Goal: Transaction & Acquisition: Purchase product/service

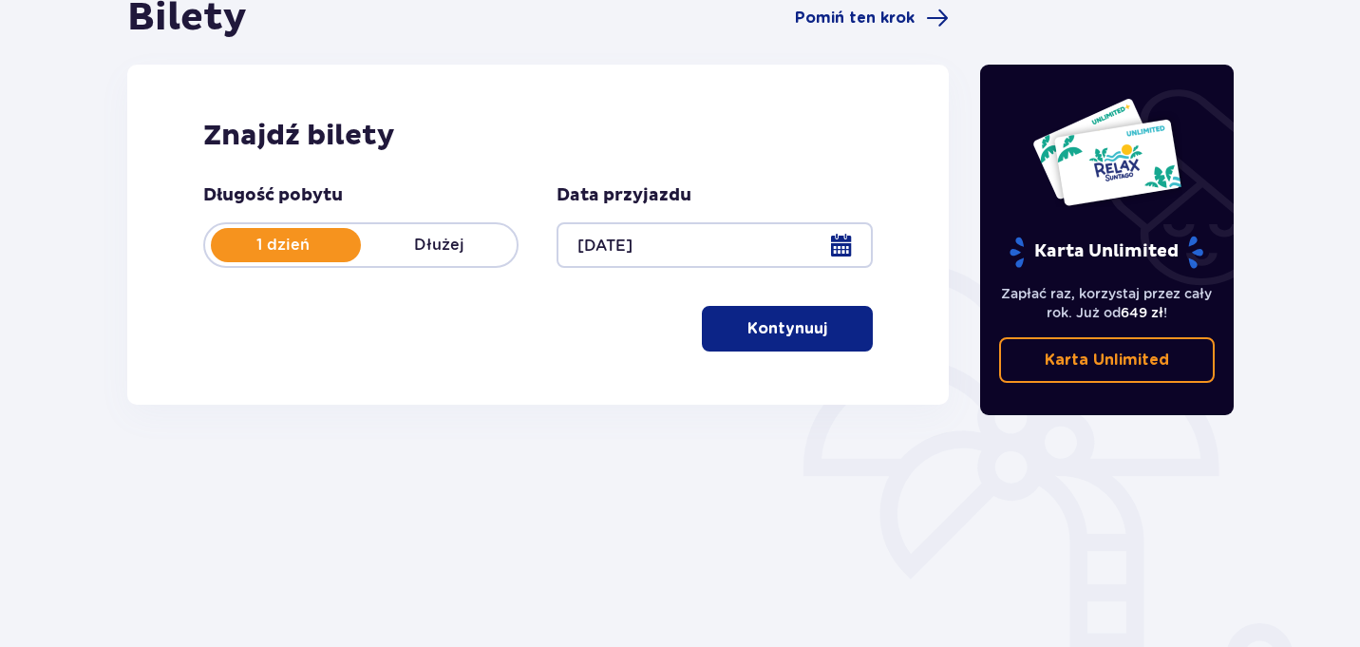
scroll to position [150, 0]
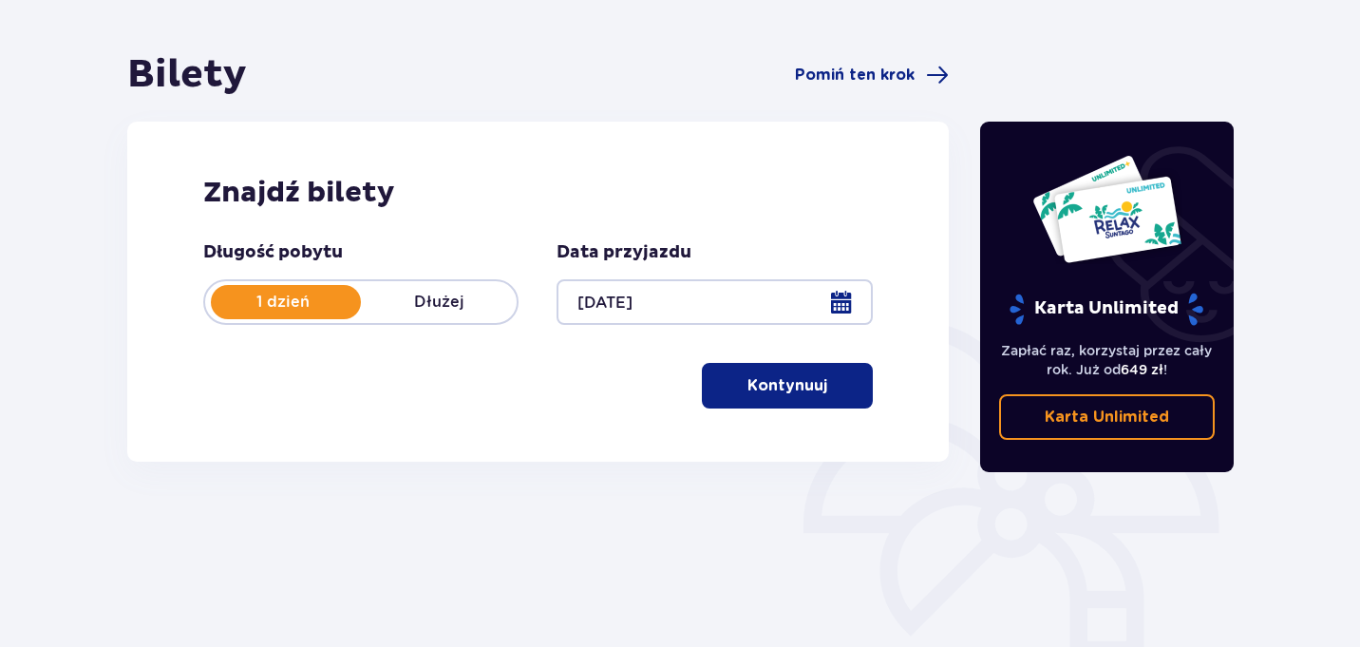
click at [801, 380] on p "Kontynuuj" at bounding box center [787, 385] width 80 height 21
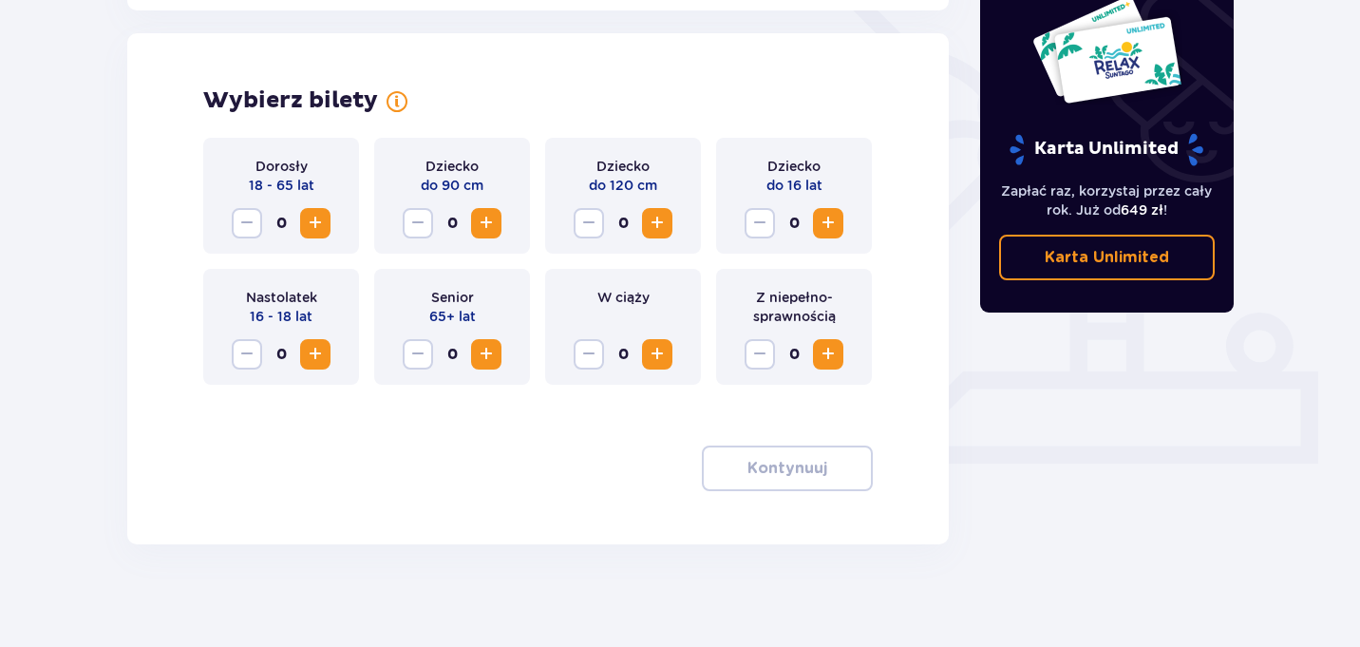
scroll to position [528, 0]
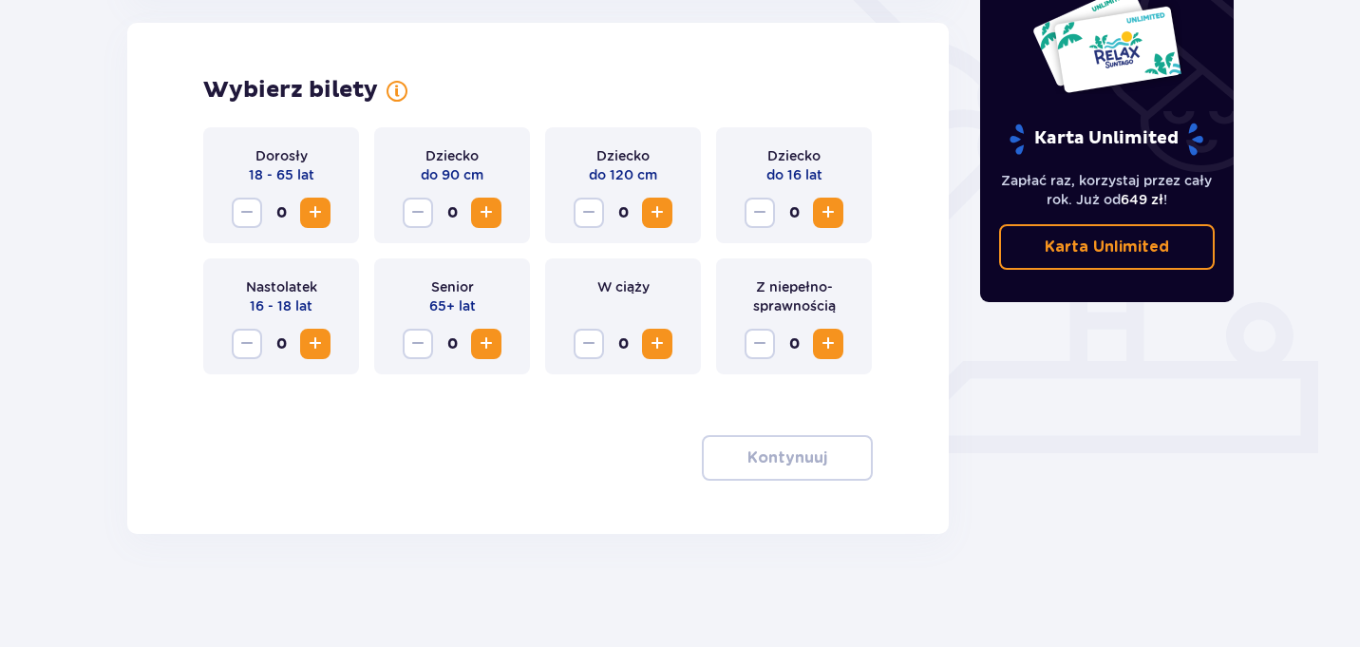
click at [329, 215] on button "Increase" at bounding box center [315, 213] width 30 height 30
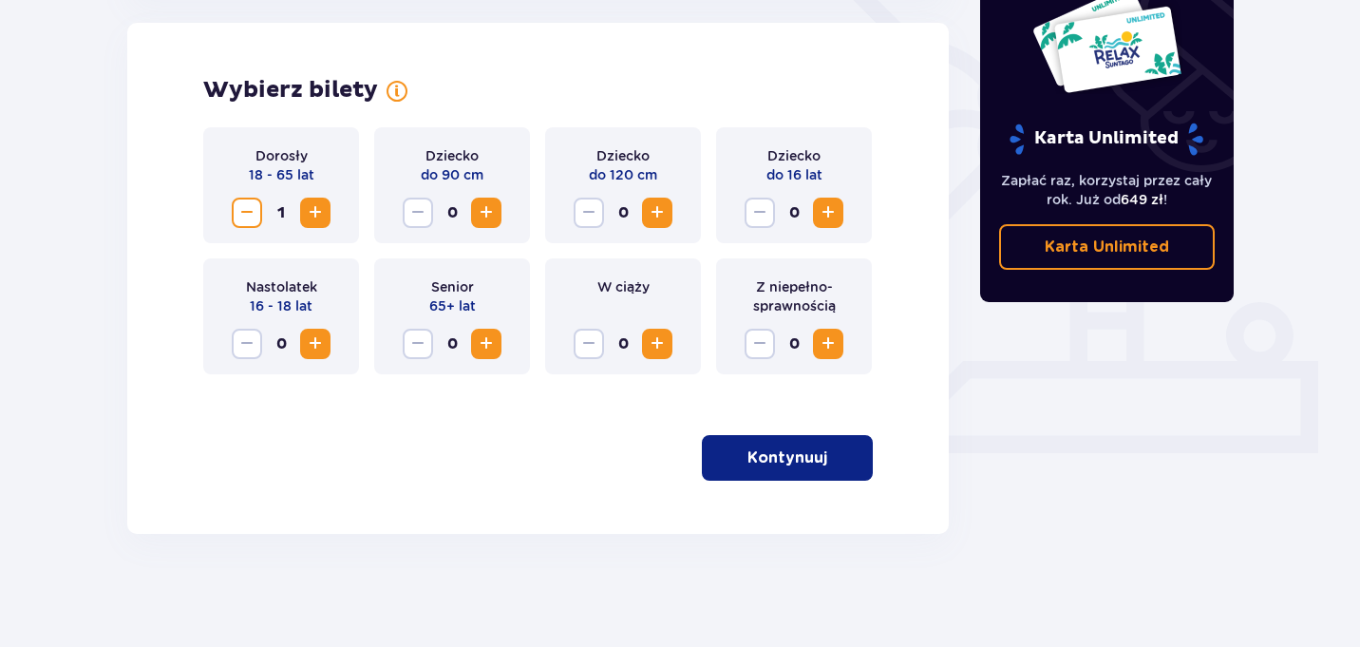
click at [329, 215] on button "Increase" at bounding box center [315, 213] width 30 height 30
click at [831, 220] on span "Increase" at bounding box center [828, 212] width 23 height 23
click at [796, 447] on p "Kontynuuj" at bounding box center [787, 457] width 80 height 21
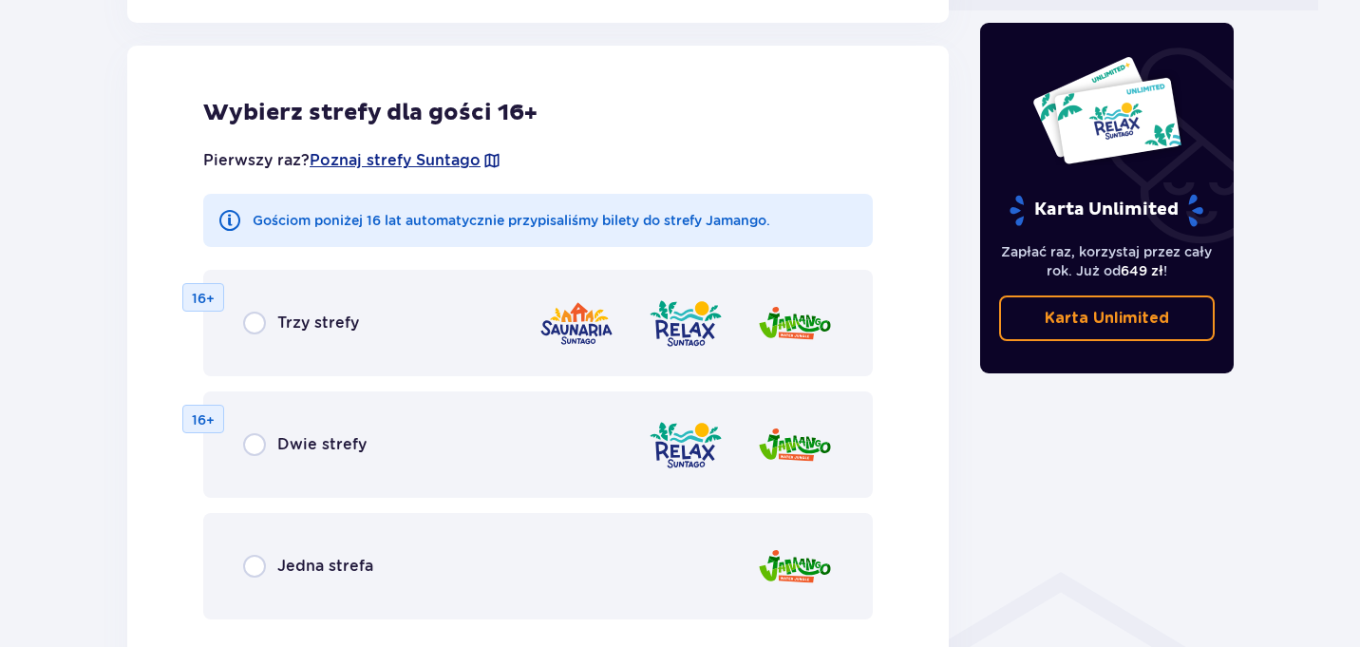
scroll to position [990, 0]
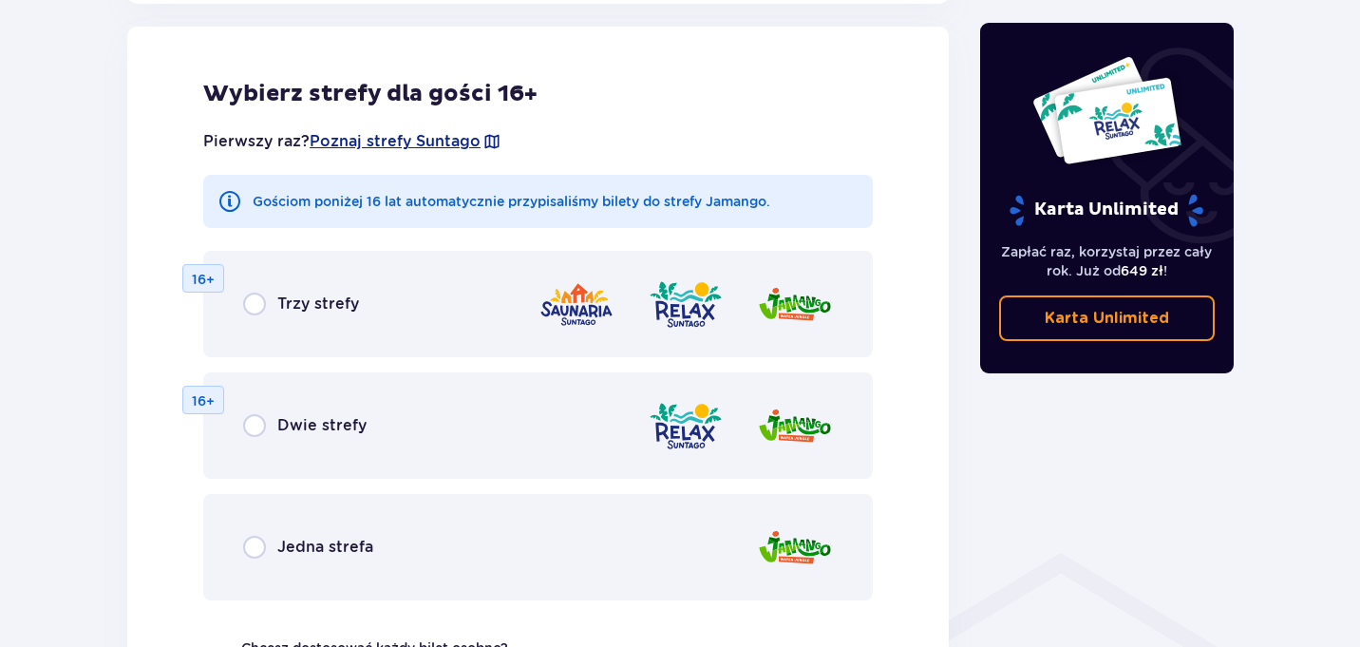
click at [490, 320] on div "Trzy strefy 16+" at bounding box center [538, 304] width 670 height 106
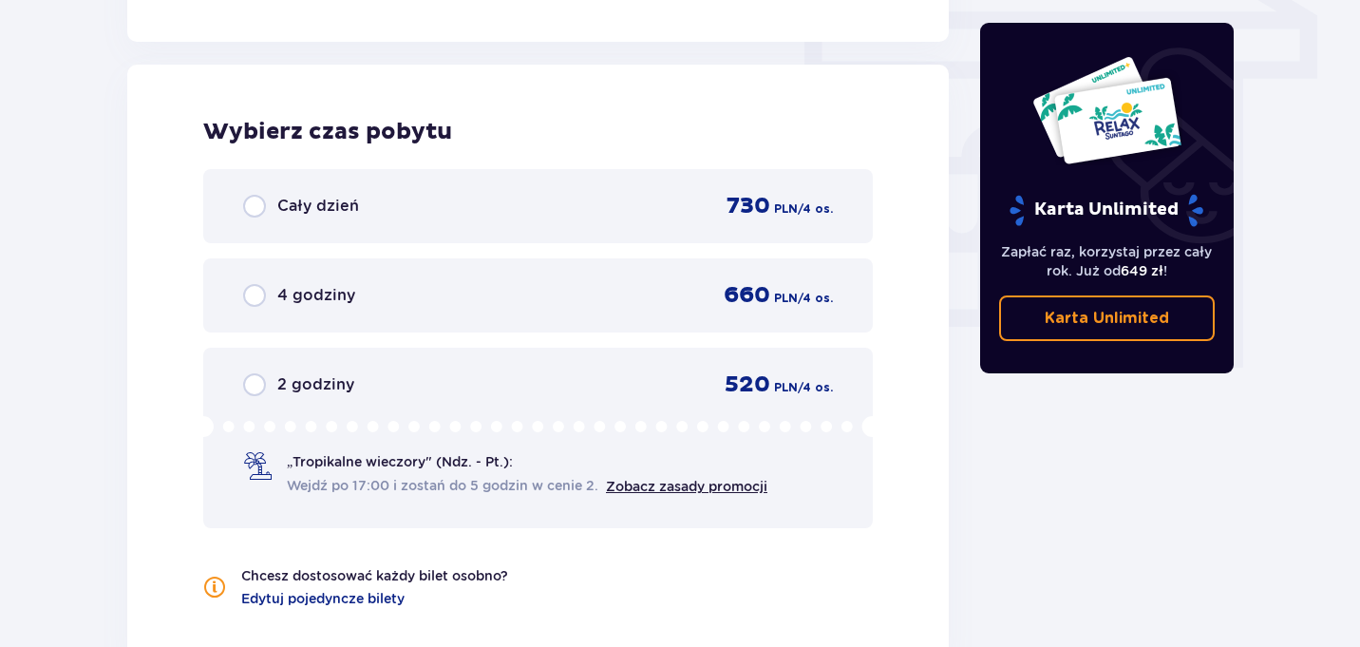
scroll to position [1700, 0]
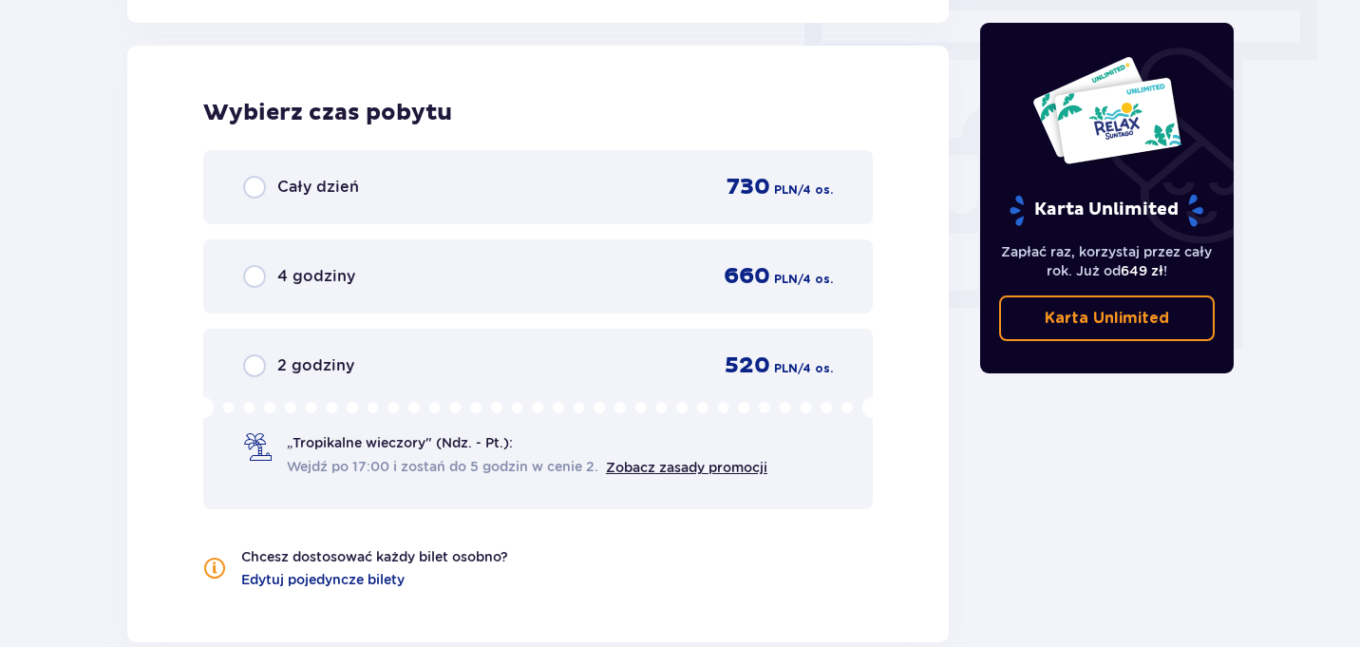
click at [583, 208] on div "Cały dzień 730 PLN / 4 os." at bounding box center [538, 187] width 670 height 74
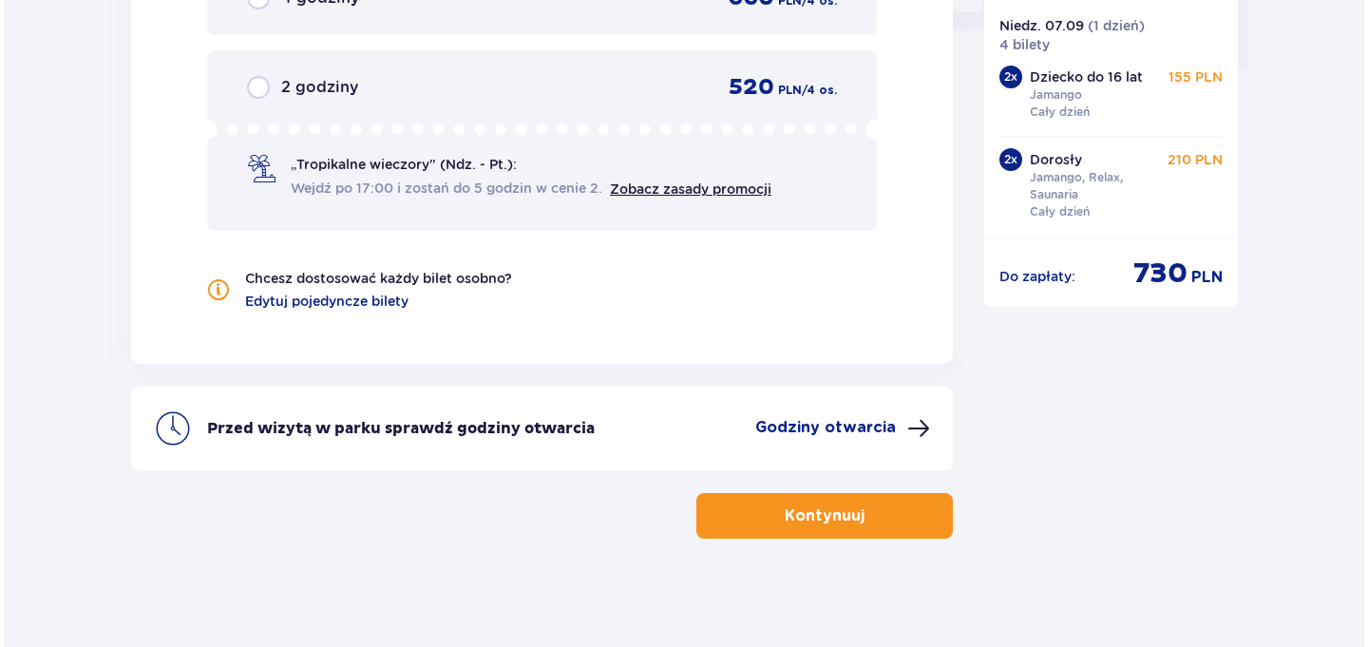
scroll to position [1984, 0]
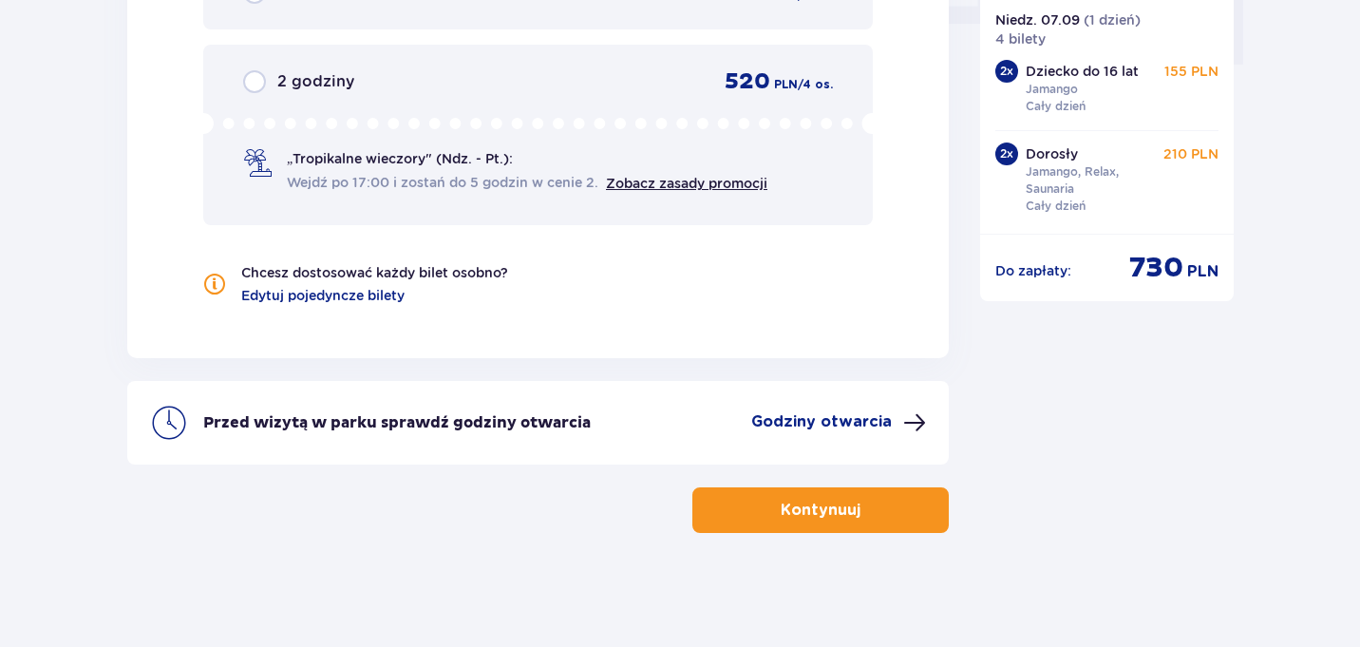
click at [804, 423] on p "Godziny otwarcia" at bounding box center [821, 421] width 141 height 21
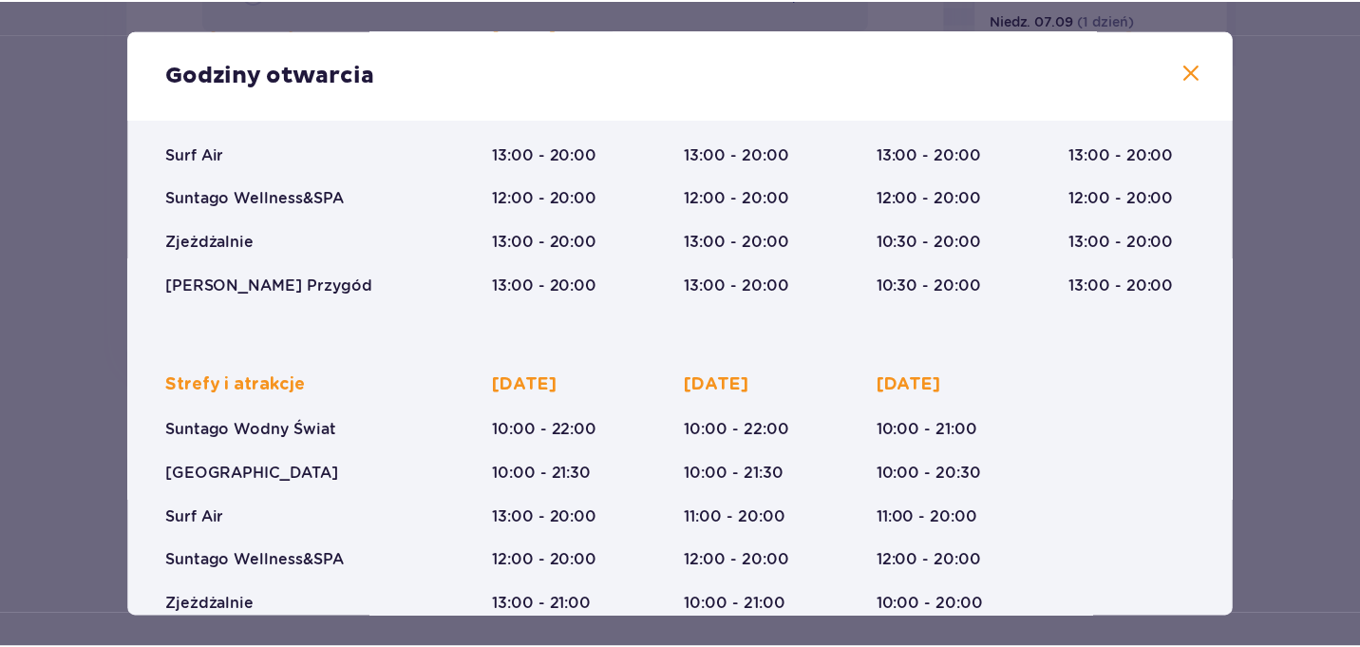
scroll to position [339, 0]
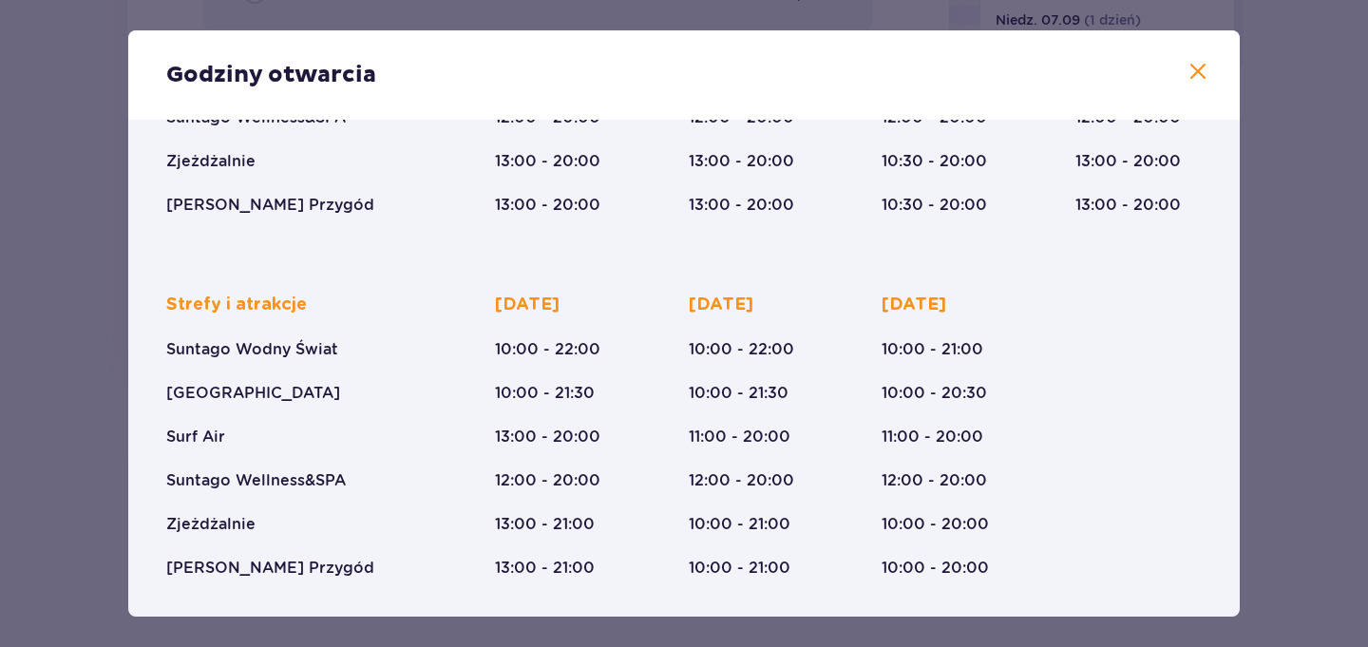
click at [1180, 72] on div "Godziny otwarcia" at bounding box center [683, 74] width 1111 height 89
click at [1195, 71] on span at bounding box center [1197, 72] width 23 height 23
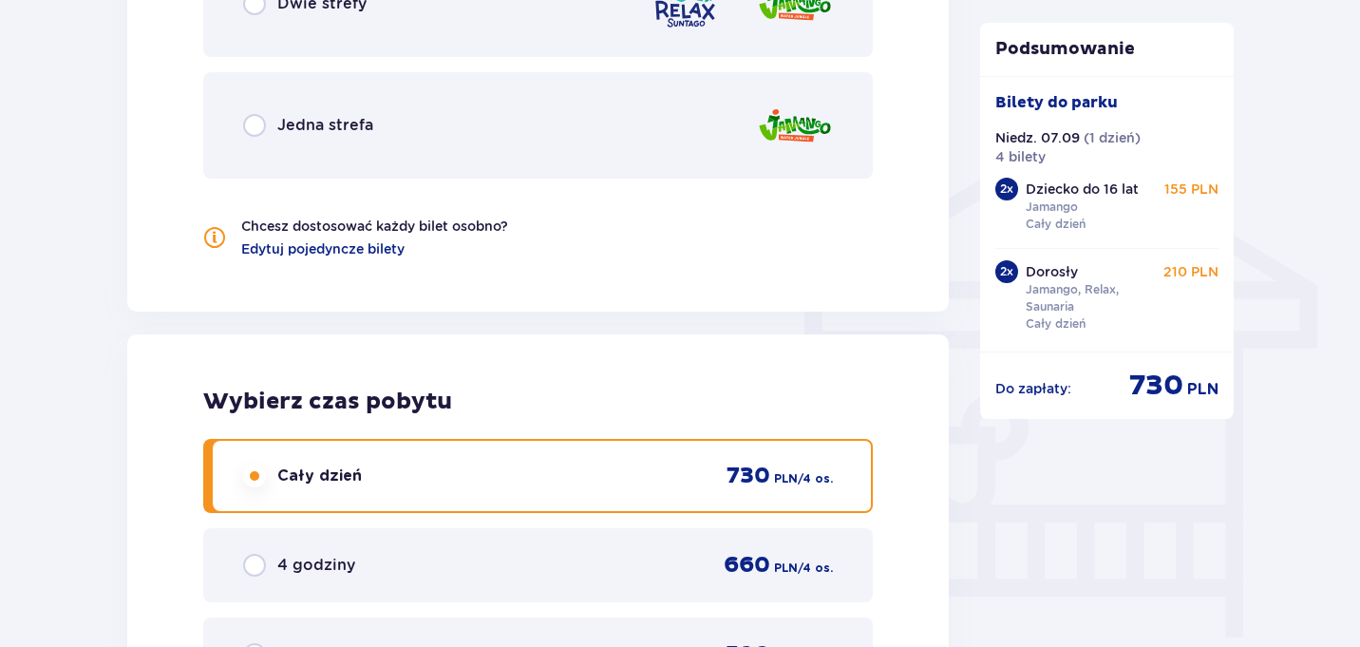
scroll to position [1098, 0]
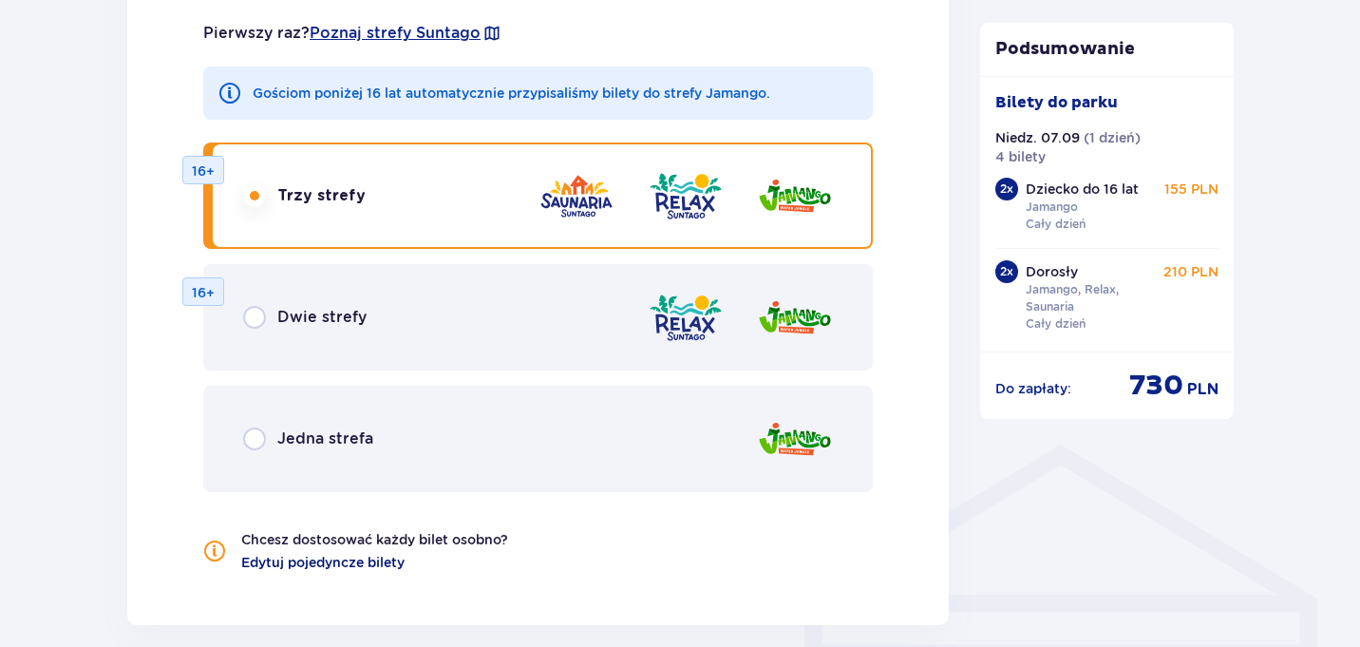
click at [358, 568] on span "Edytuj pojedyncze bilety" at bounding box center [322, 562] width 163 height 19
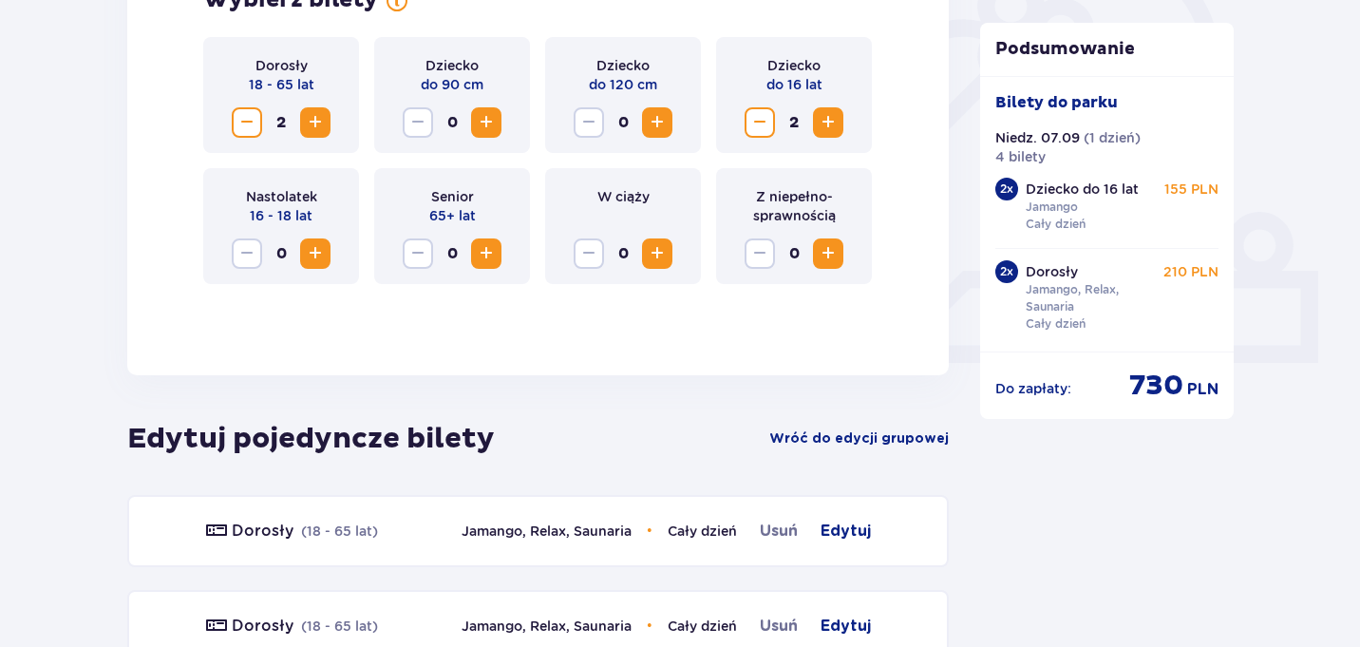
scroll to position [0, 0]
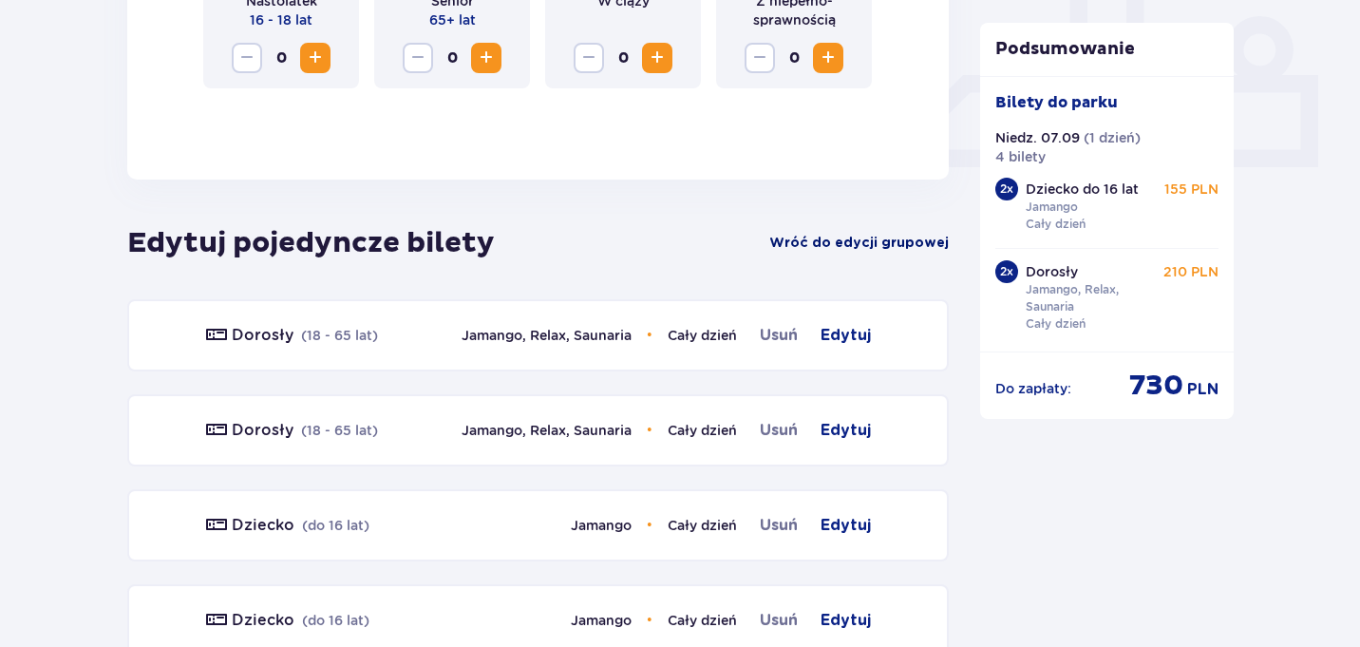
click at [894, 241] on span "Wróć do edycji grupowej" at bounding box center [859, 243] width 180 height 19
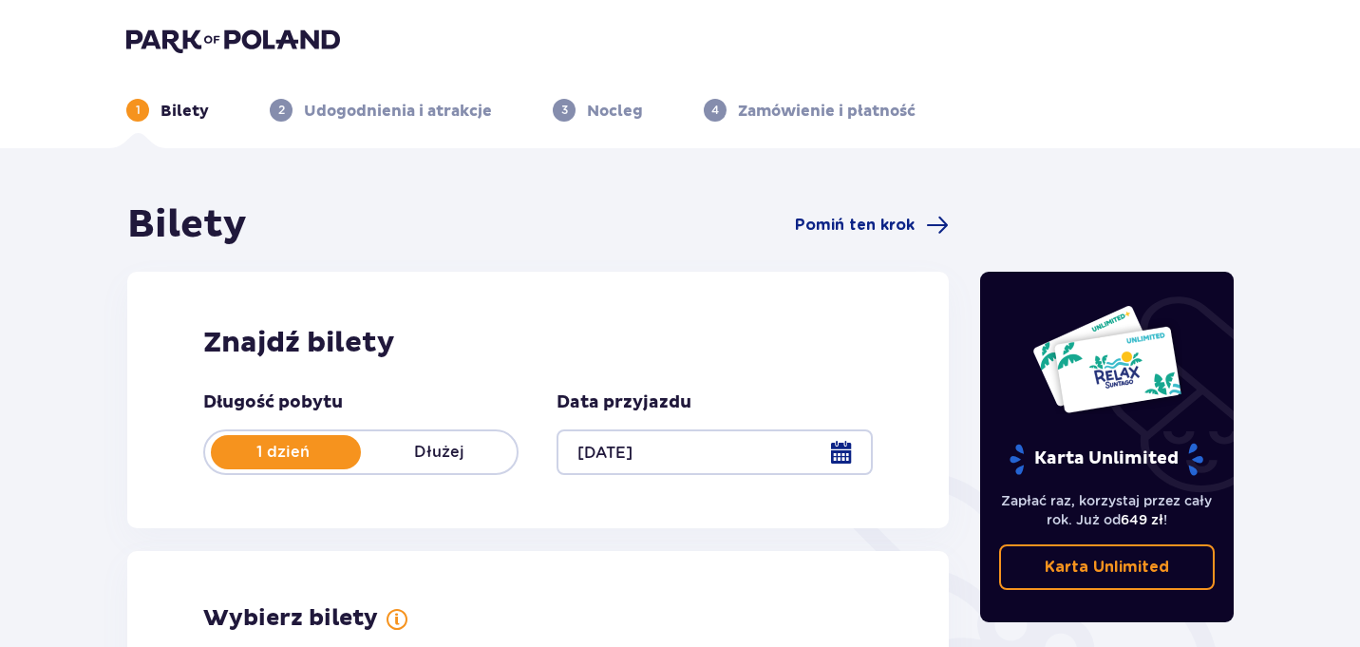
scroll to position [529, 0]
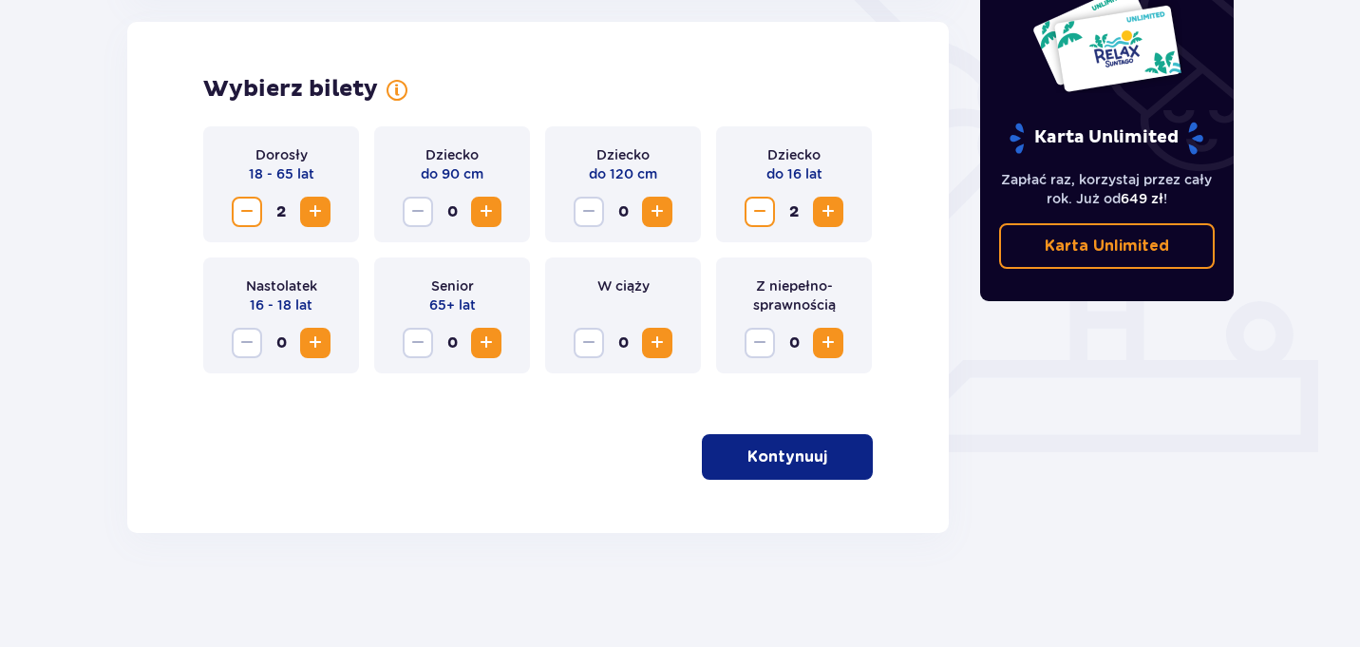
click at [747, 463] on p "Kontynuuj" at bounding box center [787, 456] width 80 height 21
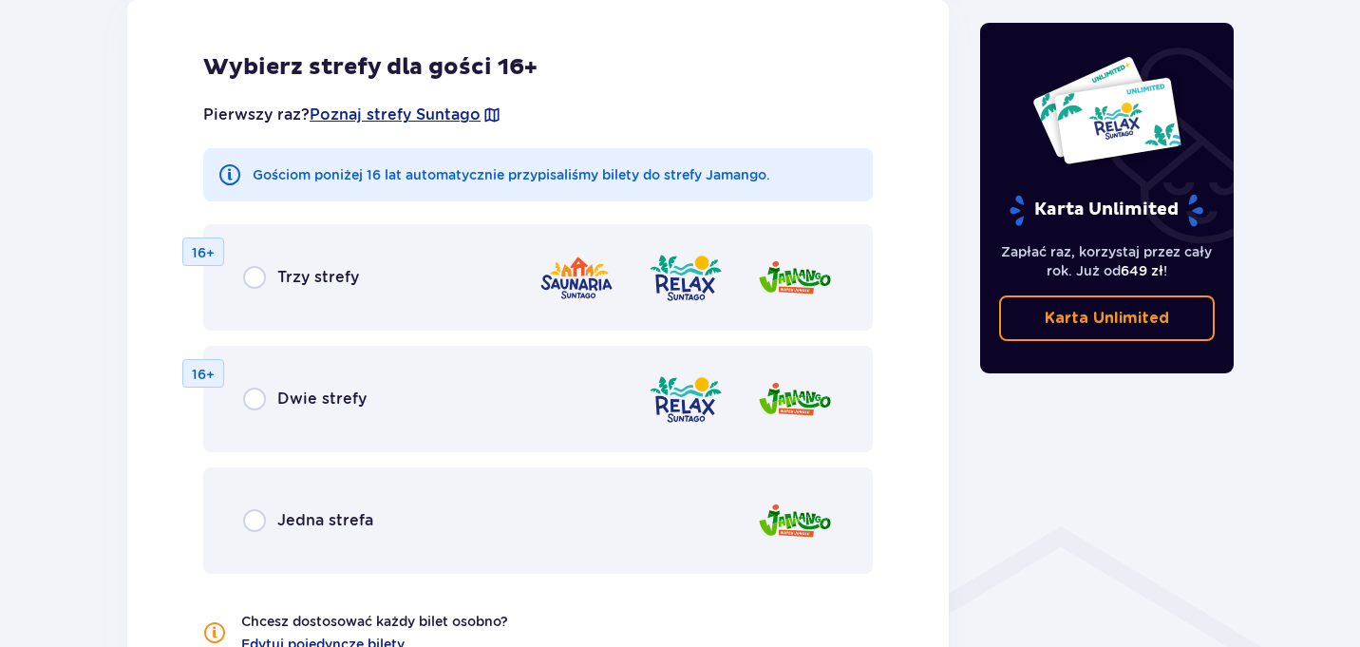
scroll to position [1028, 0]
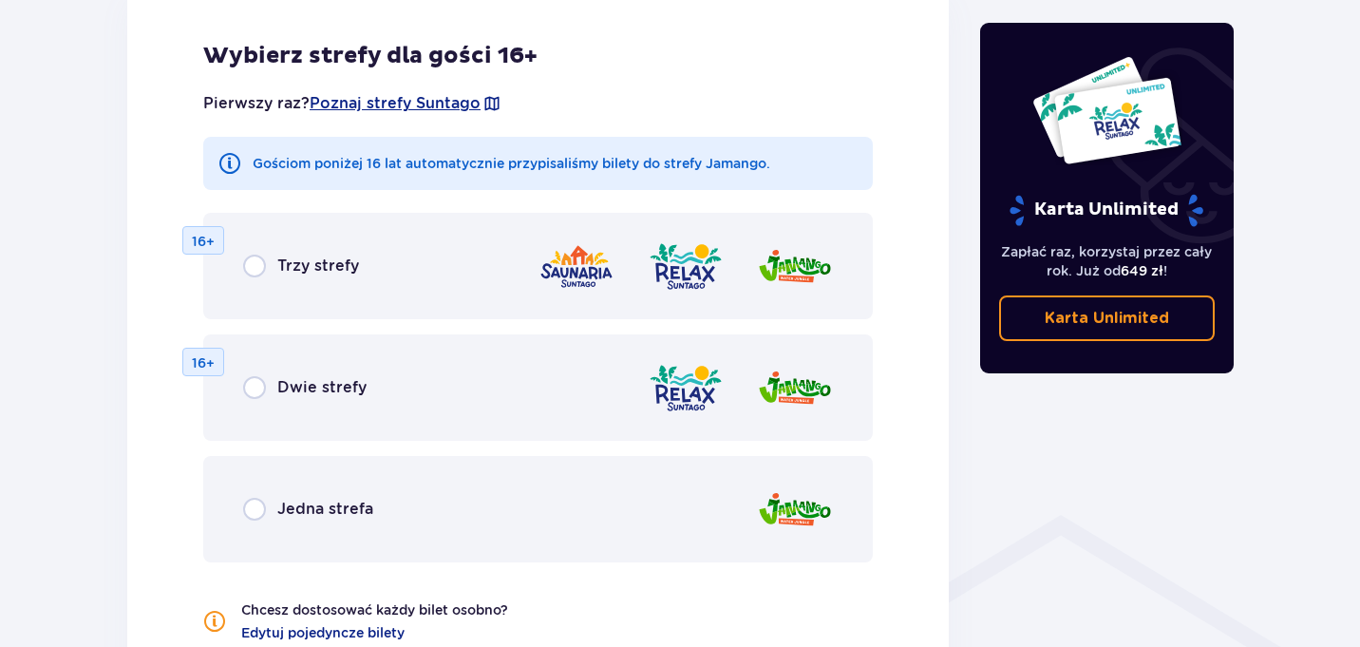
click at [383, 382] on div "Dwie strefy 16+" at bounding box center [538, 387] width 670 height 106
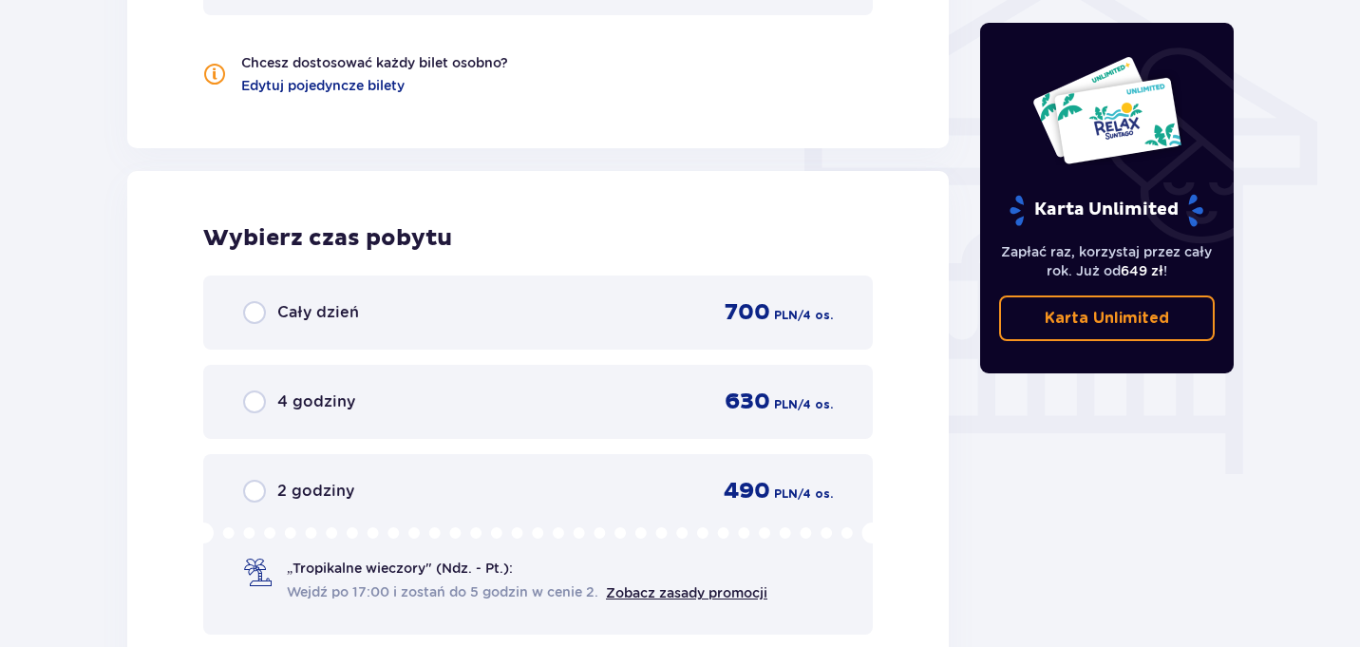
scroll to position [1582, 0]
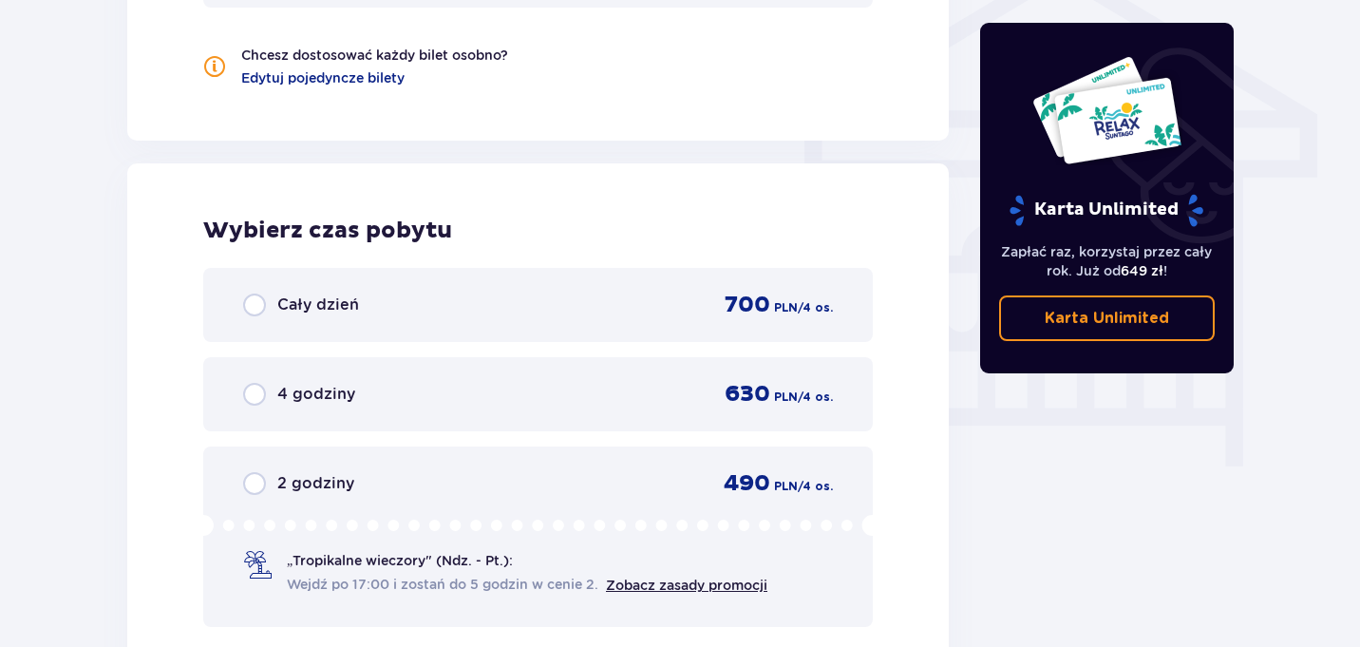
click at [478, 344] on div "Cały dzień 700 PLN / 4 os. 4 godziny 630 PLN / 4 os. 2 godziny 490 PLN / 4 os. …" at bounding box center [538, 447] width 670 height 359
click at [491, 308] on div "Cały dzień 700 PLN / 4 os." at bounding box center [538, 305] width 590 height 28
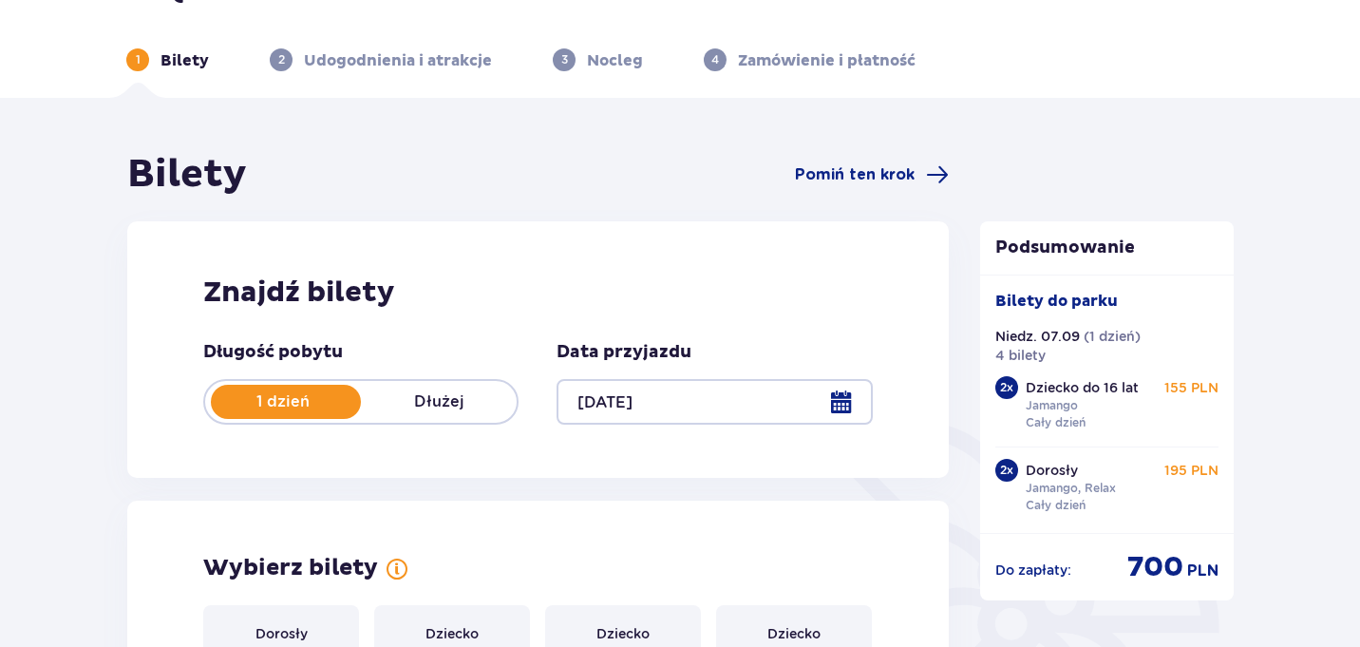
scroll to position [0, 0]
